Goal: Complete application form

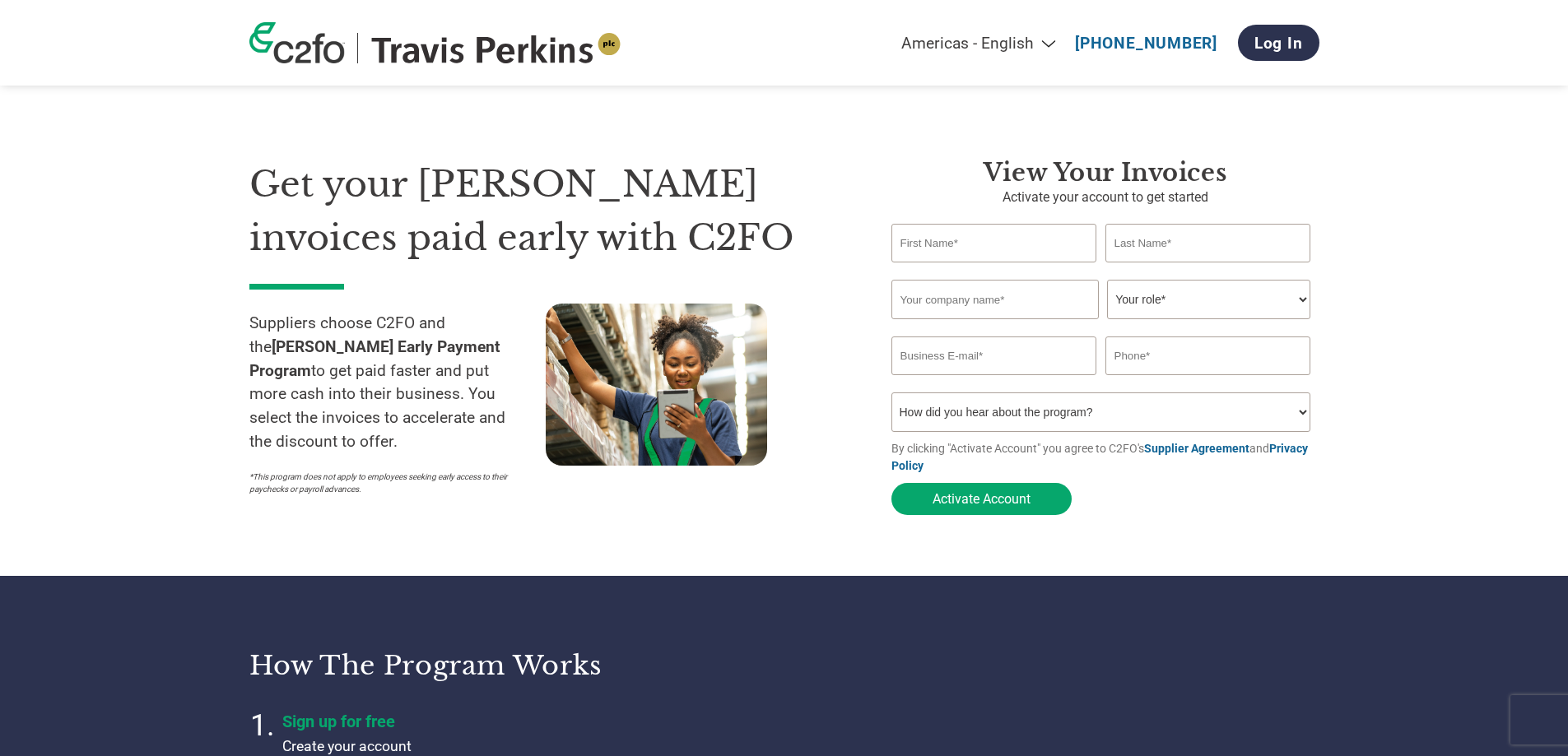
click at [1081, 423] on select "How did you hear about the program? Received a letter Email Social Media Online…" at bounding box center [1101, 412] width 419 height 39
select select "Other"
click at [892, 398] on select "How did you hear about the program? Received a letter Email Social Media Online…" at bounding box center [1101, 412] width 419 height 39
click at [1236, 307] on select "Your role* CFO Controller Credit Manager Finance Director Treasurer CEO Preside…" at bounding box center [1208, 299] width 203 height 39
select select "ACCOUNTS_RECEIVABLE"
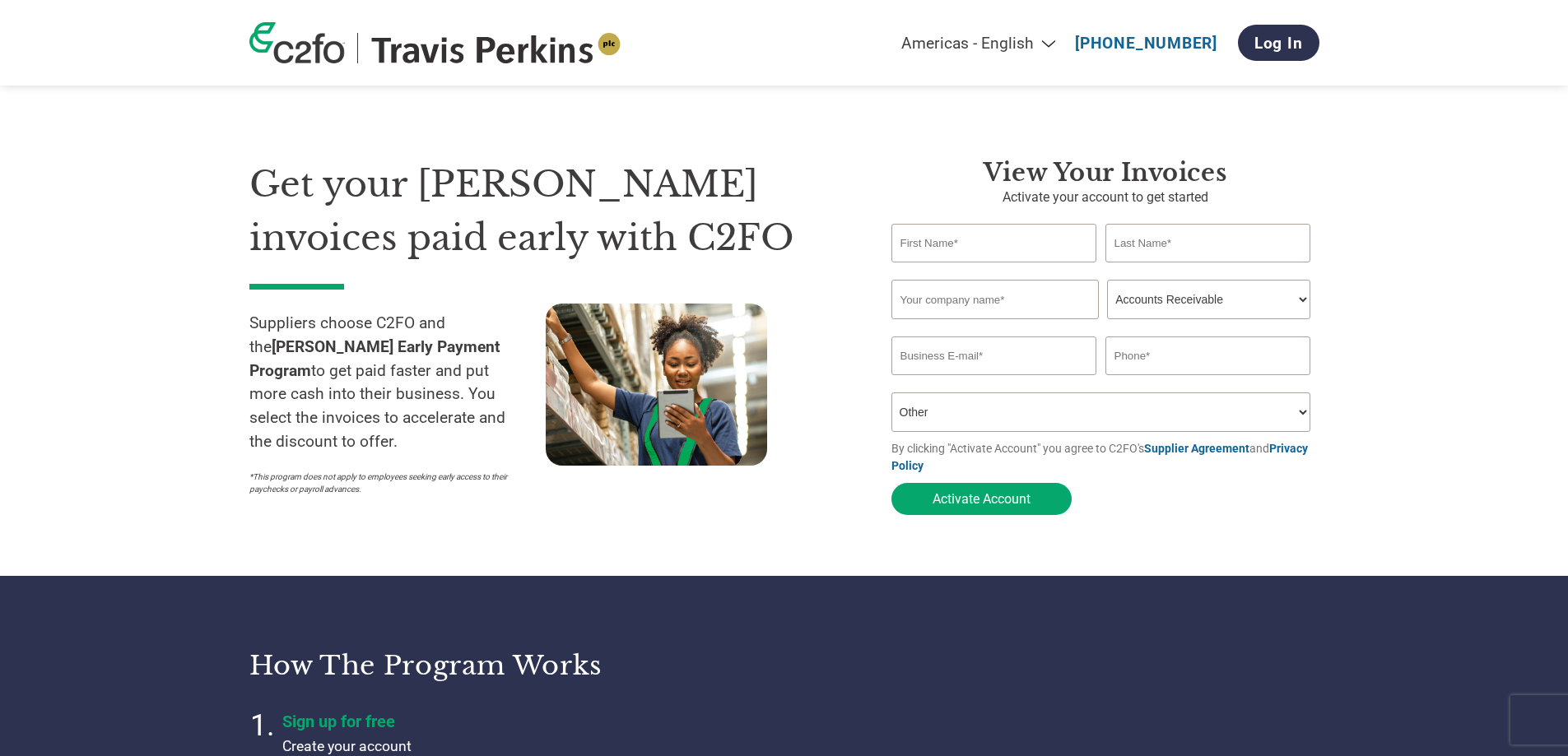
click at [1107, 281] on select "Your role* CFO Controller Credit Manager Finance Director Treasurer CEO Preside…" at bounding box center [1208, 299] width 203 height 39
click at [1032, 38] on select "Americas - English Américas - Español [GEOGRAPHIC_DATA] - Português [GEOGRAPHIC…" at bounding box center [875, 43] width 382 height 19
select select "en-[GEOGRAPHIC_DATA]"
click at [798, 34] on select "Americas - English Américas - Español [GEOGRAPHIC_DATA] - Português [GEOGRAPHIC…" at bounding box center [875, 43] width 382 height 19
